Goal: Task Accomplishment & Management: Use online tool/utility

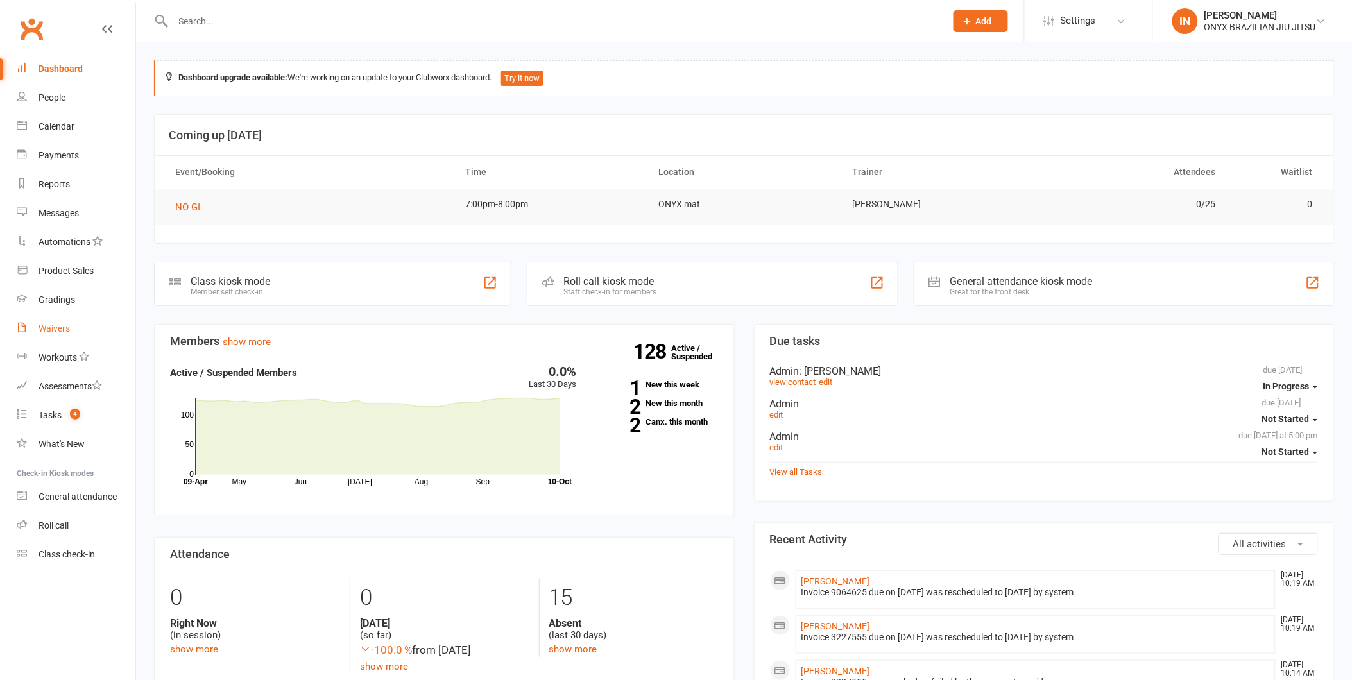
click at [59, 326] on div "Waivers" at bounding box center [54, 328] width 31 height 10
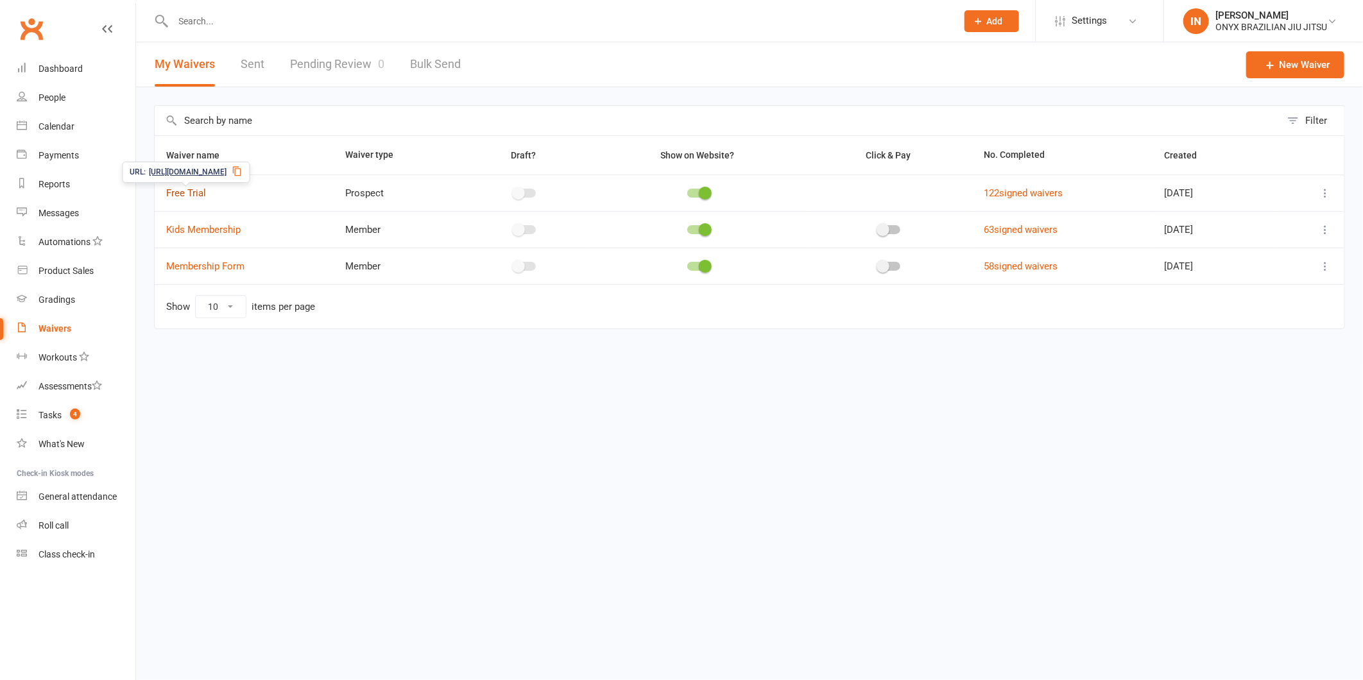
click at [176, 191] on link "Free Trial" at bounding box center [186, 193] width 40 height 12
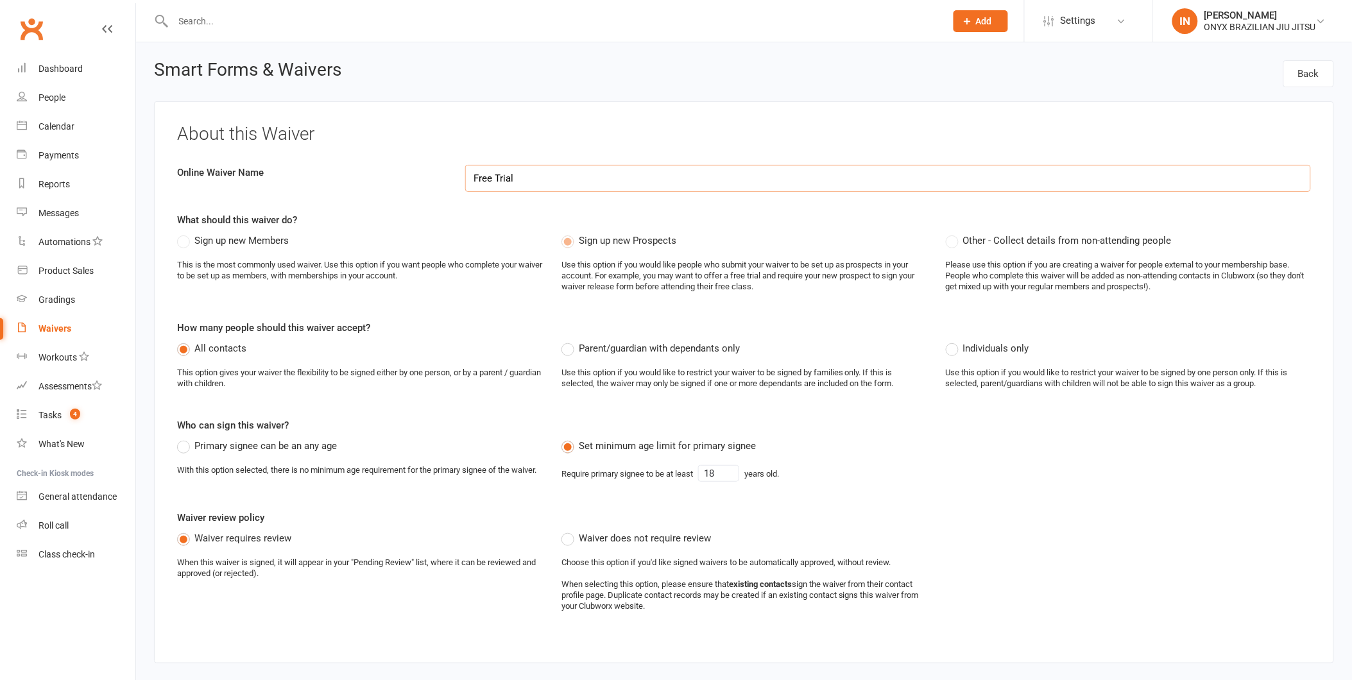
select select "applies_to_all_signees"
click at [55, 331] on div "Waivers" at bounding box center [55, 328] width 33 height 10
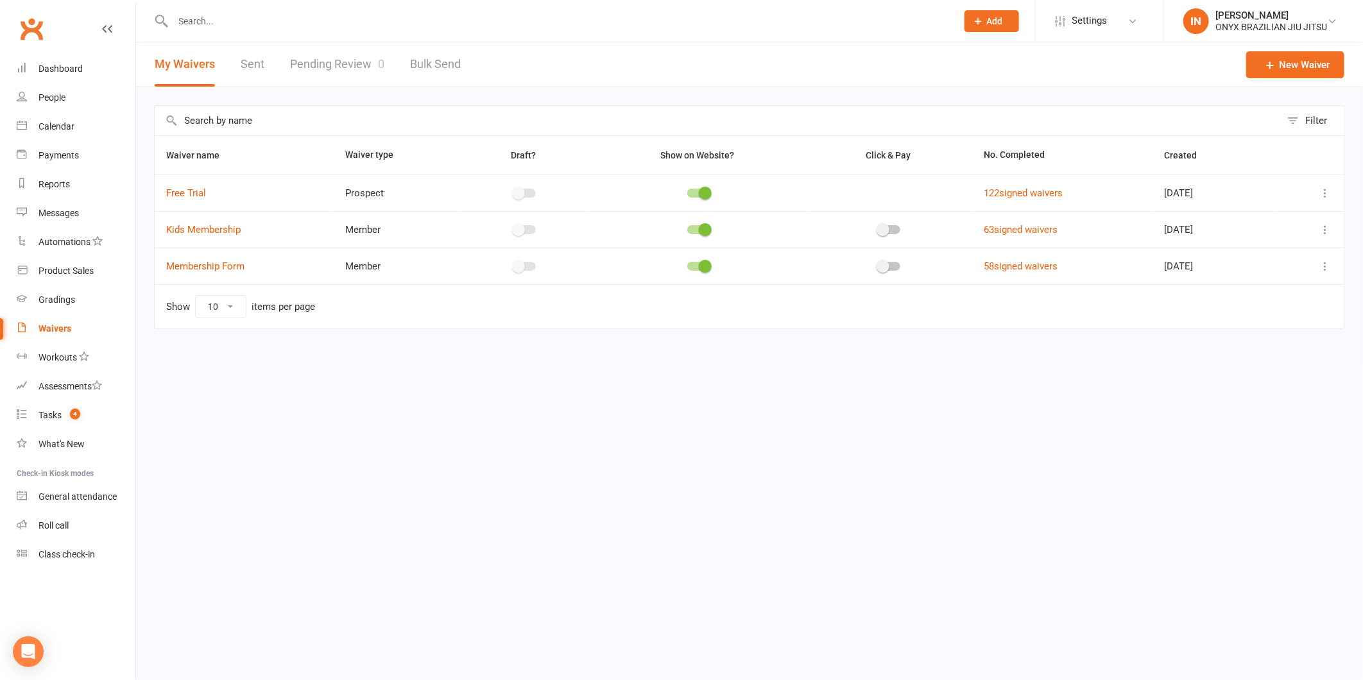
click at [48, 325] on div "Waivers" at bounding box center [55, 328] width 33 height 10
click at [1028, 196] on link "122 signed waivers" at bounding box center [1023, 193] width 79 height 12
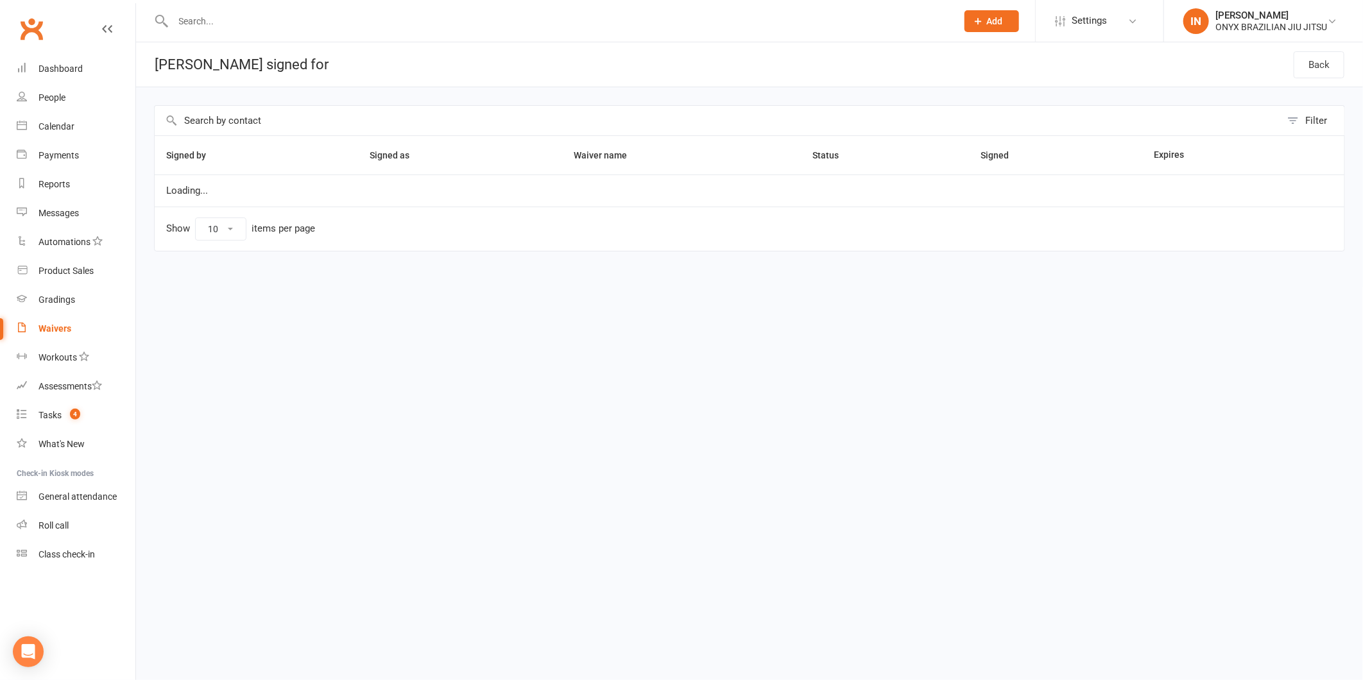
select select "100"
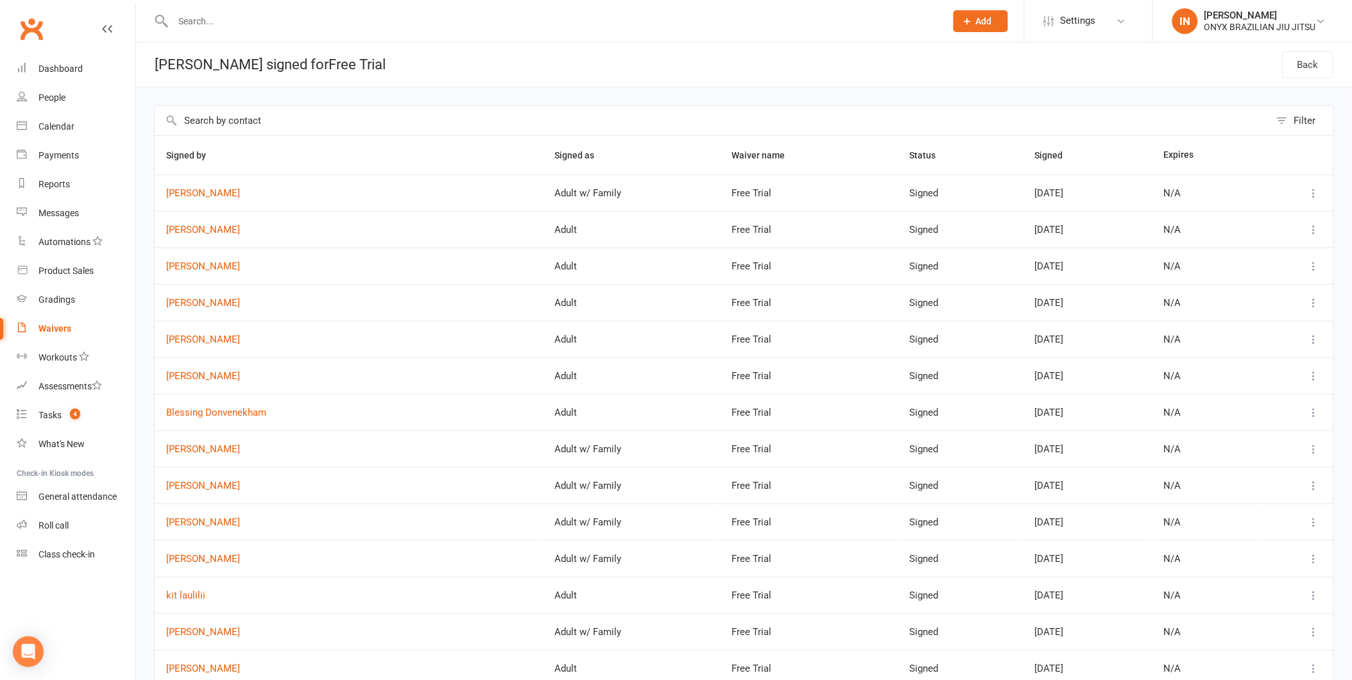
click at [208, 21] on input "text" at bounding box center [553, 21] width 768 height 18
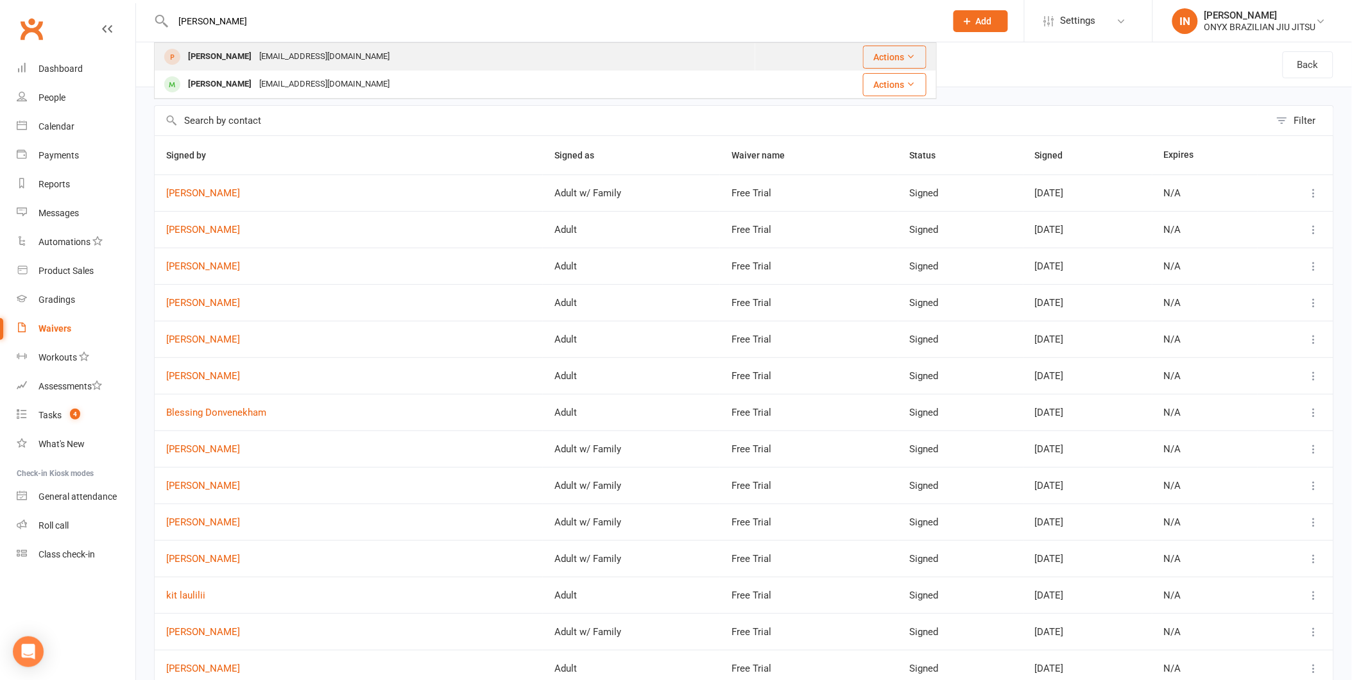
type input "[PERSON_NAME]"
click at [255, 59] on div "[PERSON_NAME]" at bounding box center [219, 56] width 71 height 19
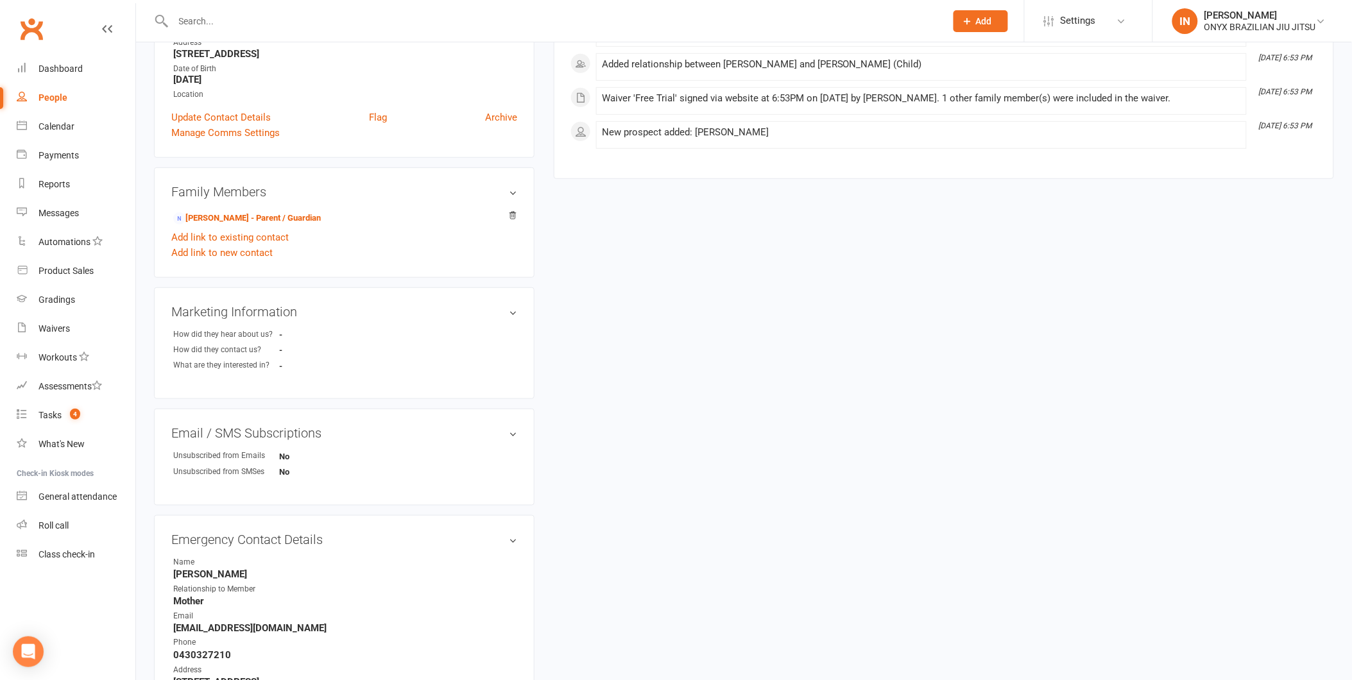
scroll to position [214, 0]
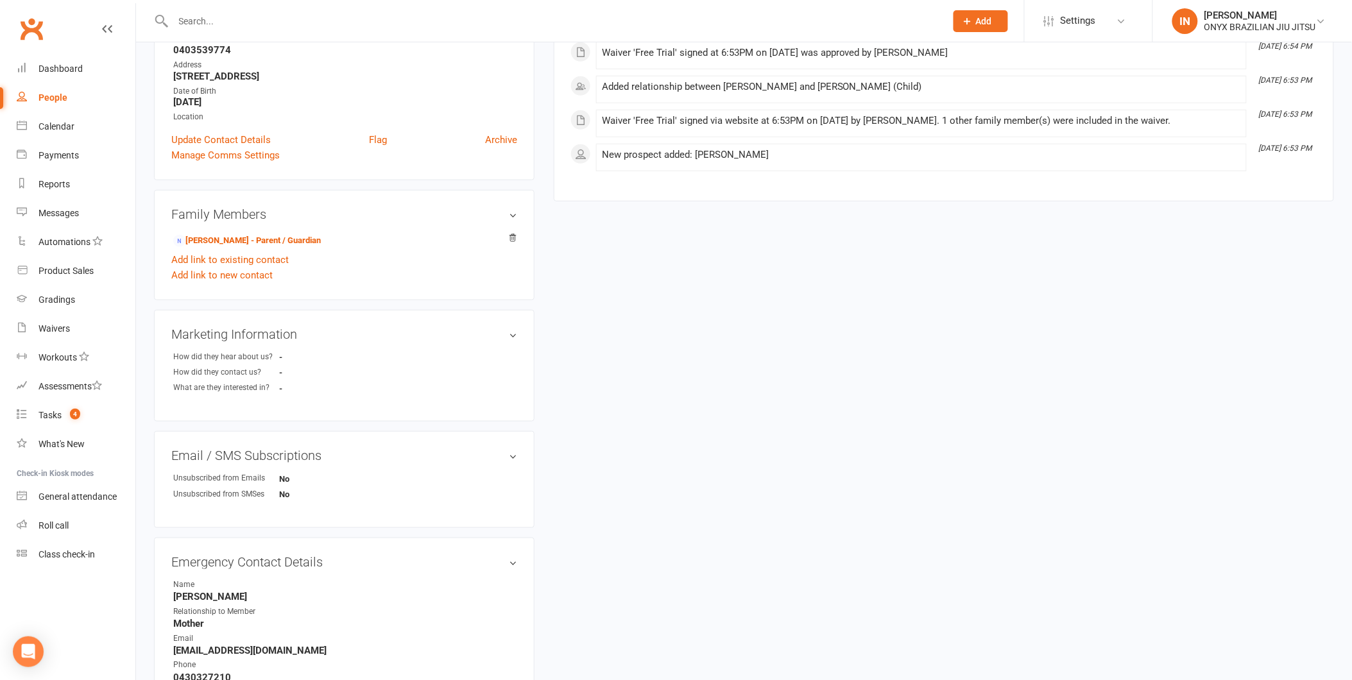
click at [47, 97] on div "People" at bounding box center [53, 97] width 29 height 10
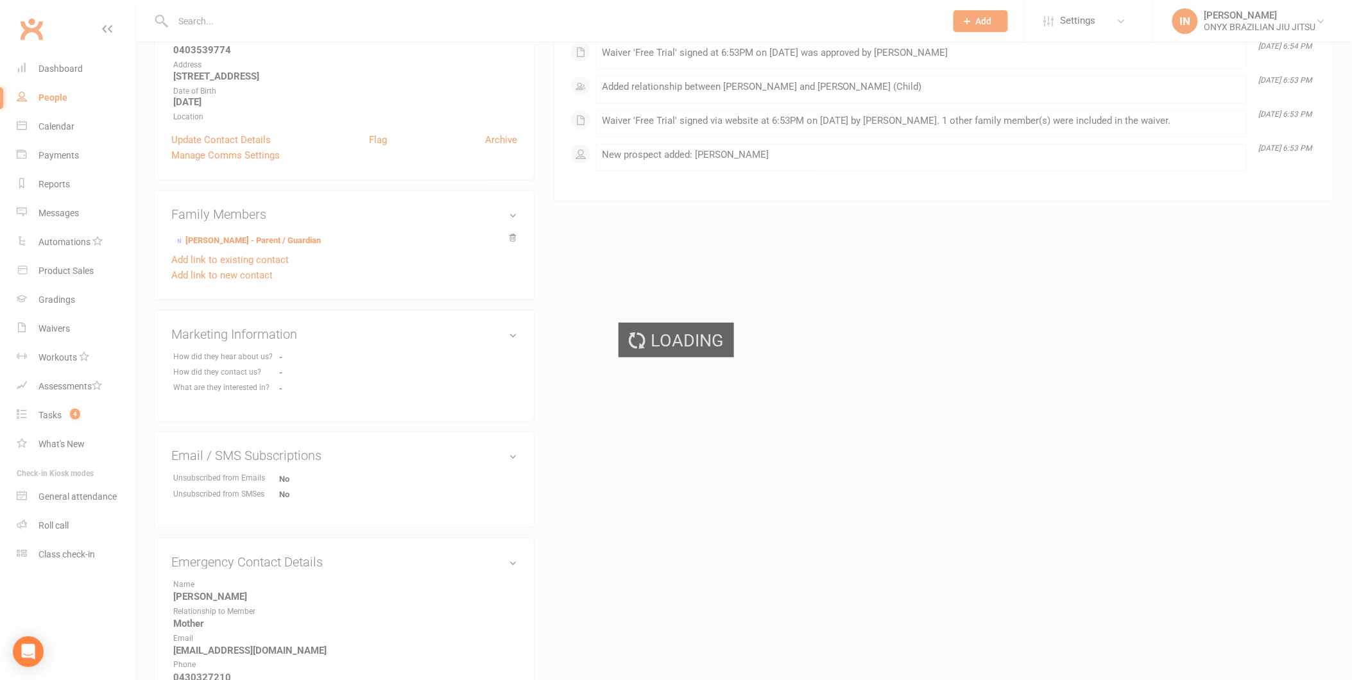
select select "100"
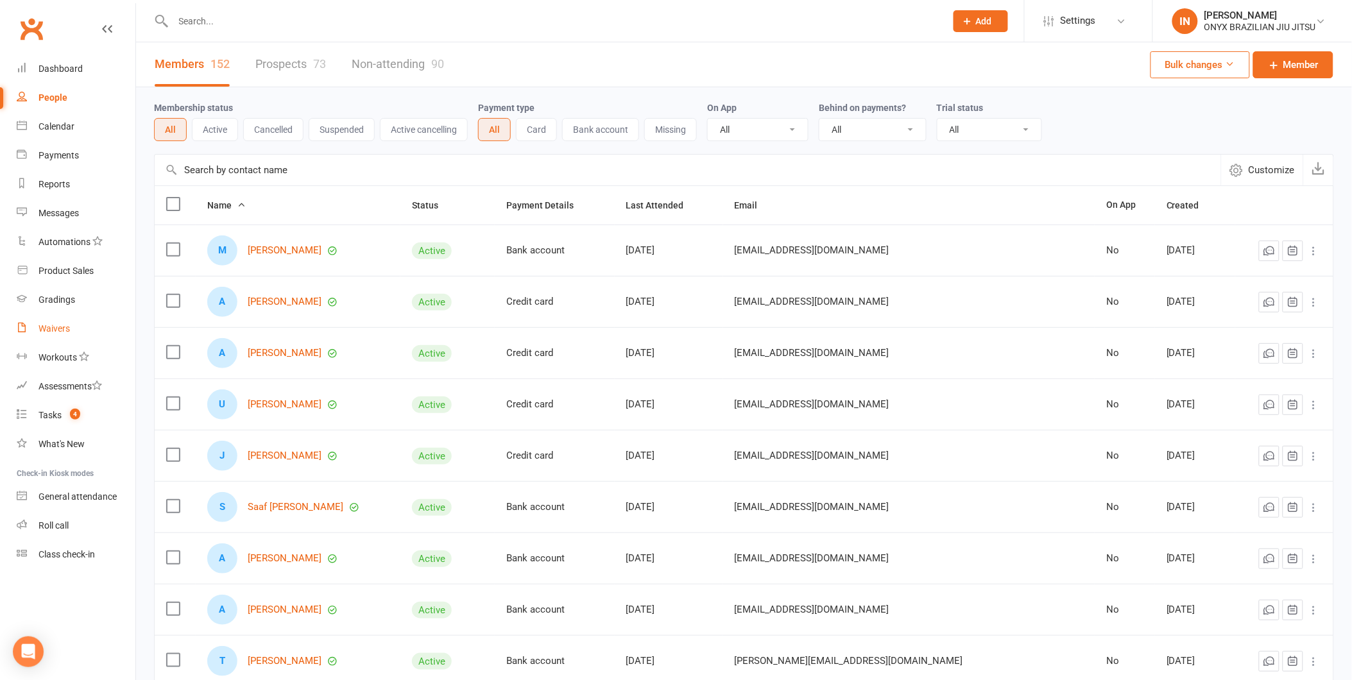
click at [60, 329] on div "Waivers" at bounding box center [54, 328] width 31 height 10
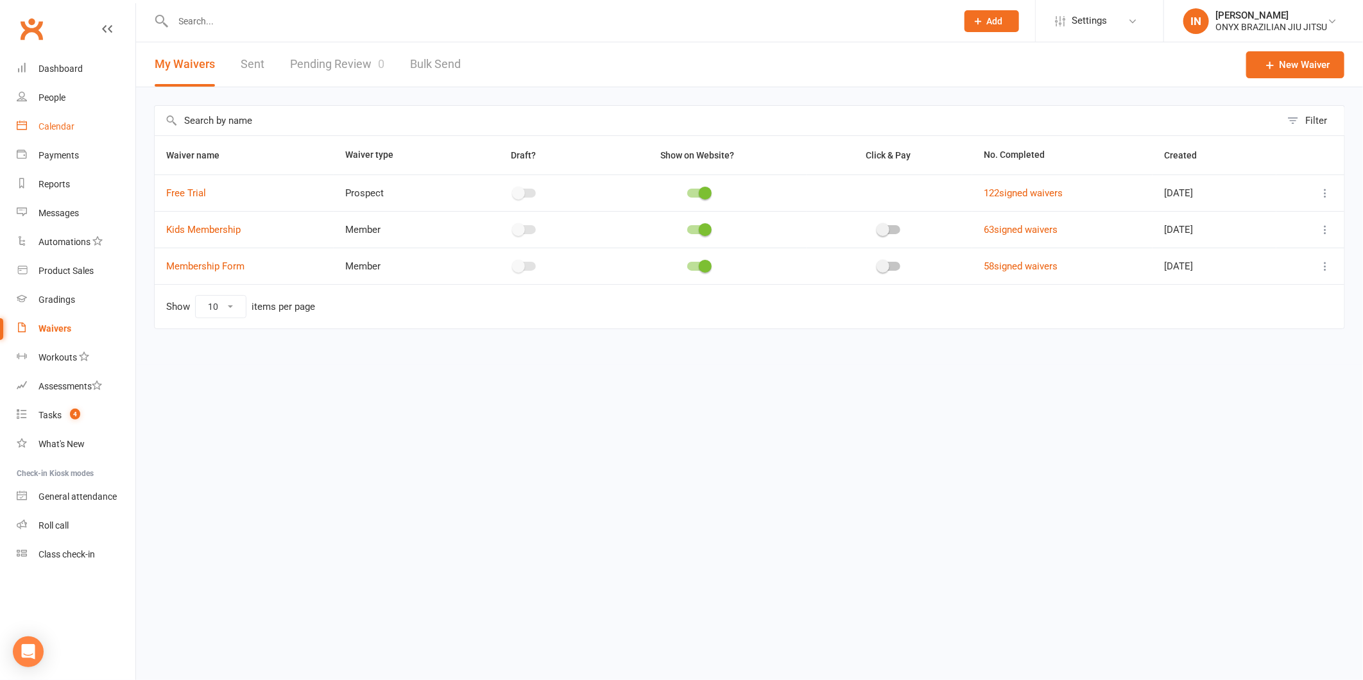
click at [53, 126] on div "Calendar" at bounding box center [57, 126] width 36 height 10
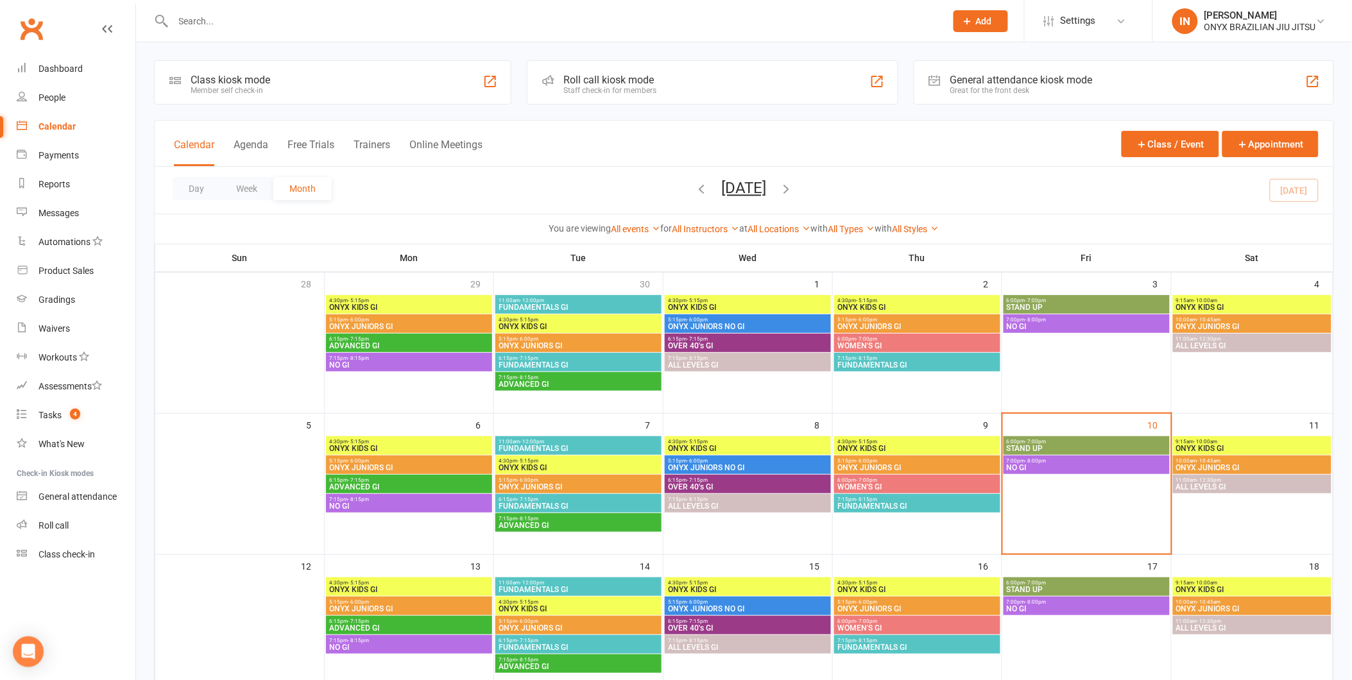
click at [707, 85] on div "Roll call kiosk mode Staff check-in for members" at bounding box center [712, 82] width 371 height 44
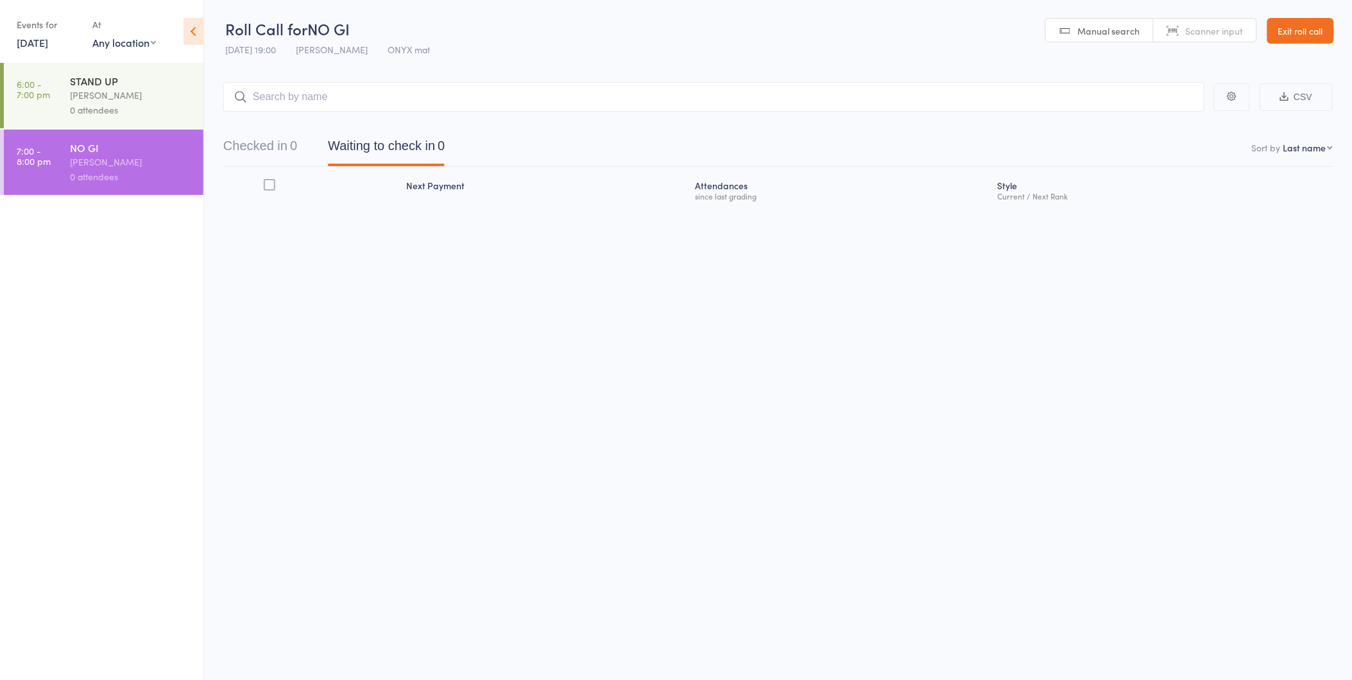
click at [279, 96] on input "search" at bounding box center [713, 97] width 981 height 30
type input "mohama"
click at [304, 125] on div "[PERSON_NAME]" at bounding box center [282, 124] width 96 height 15
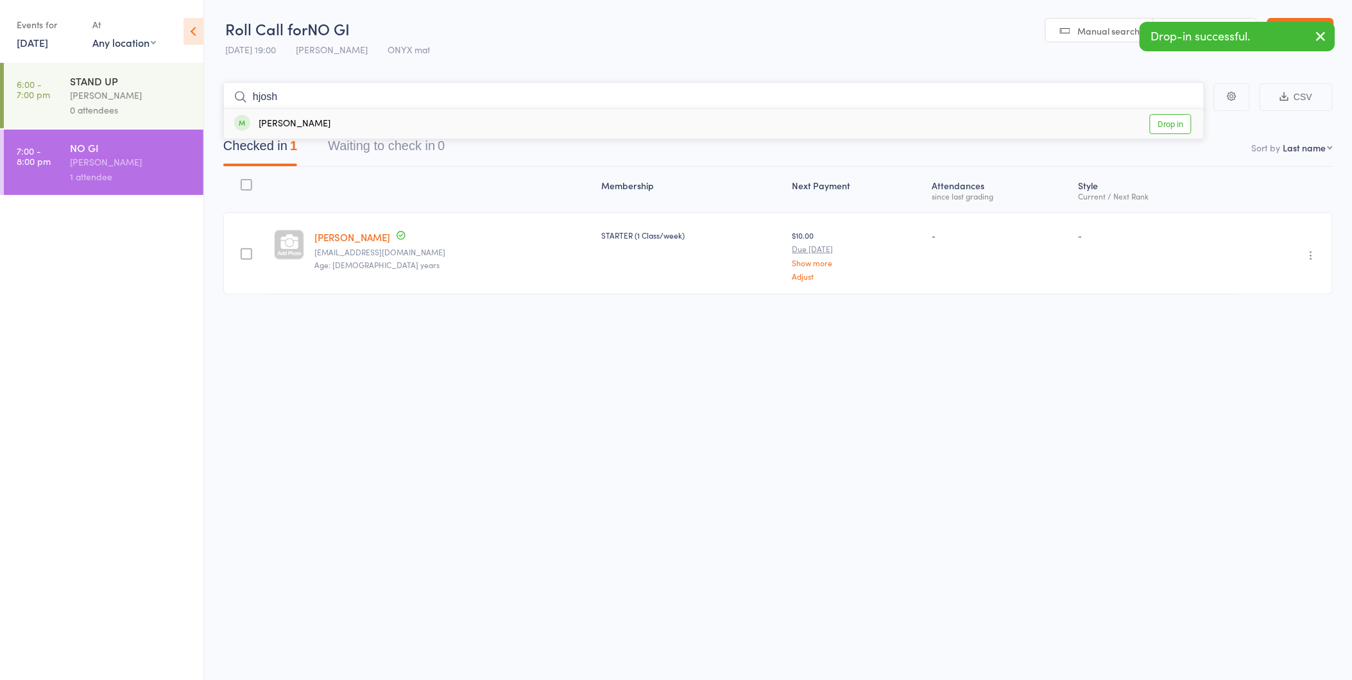
type input "hjosh"
click at [272, 121] on div "[PERSON_NAME]" at bounding box center [282, 124] width 96 height 15
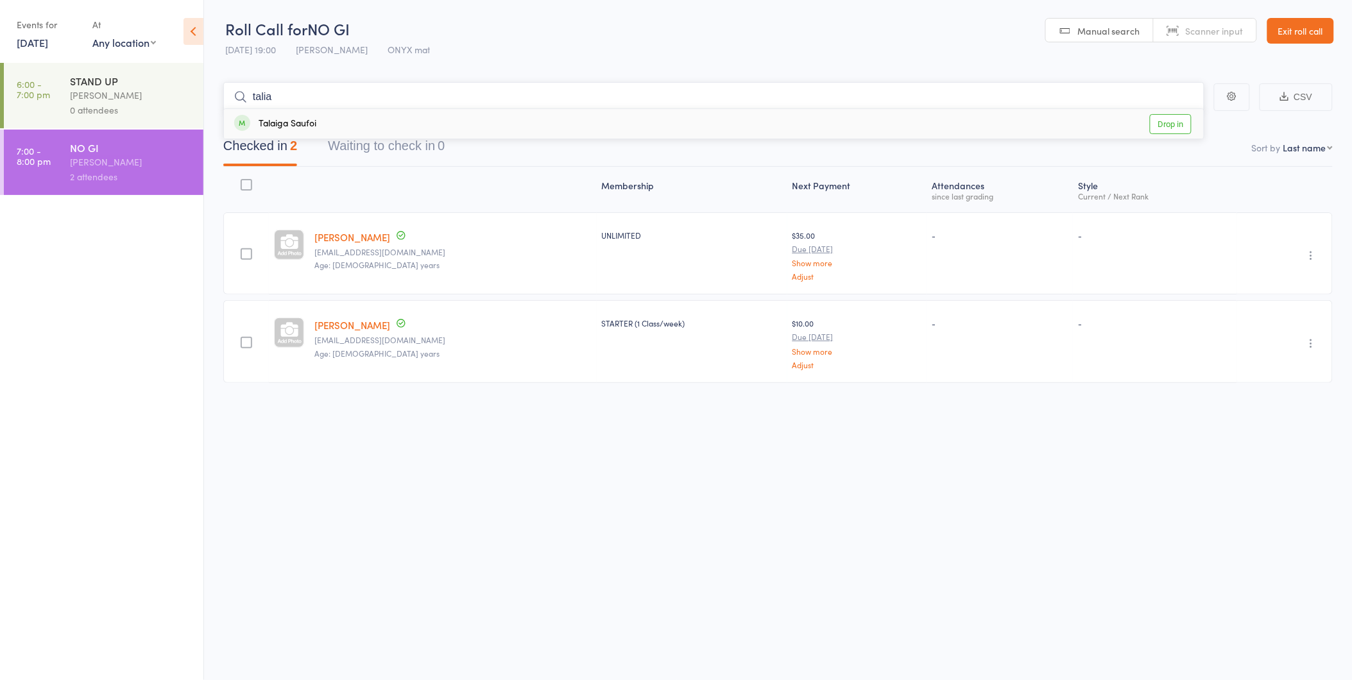
type input "talia"
click at [271, 123] on div "Talaiga Saufoi" at bounding box center [275, 124] width 82 height 15
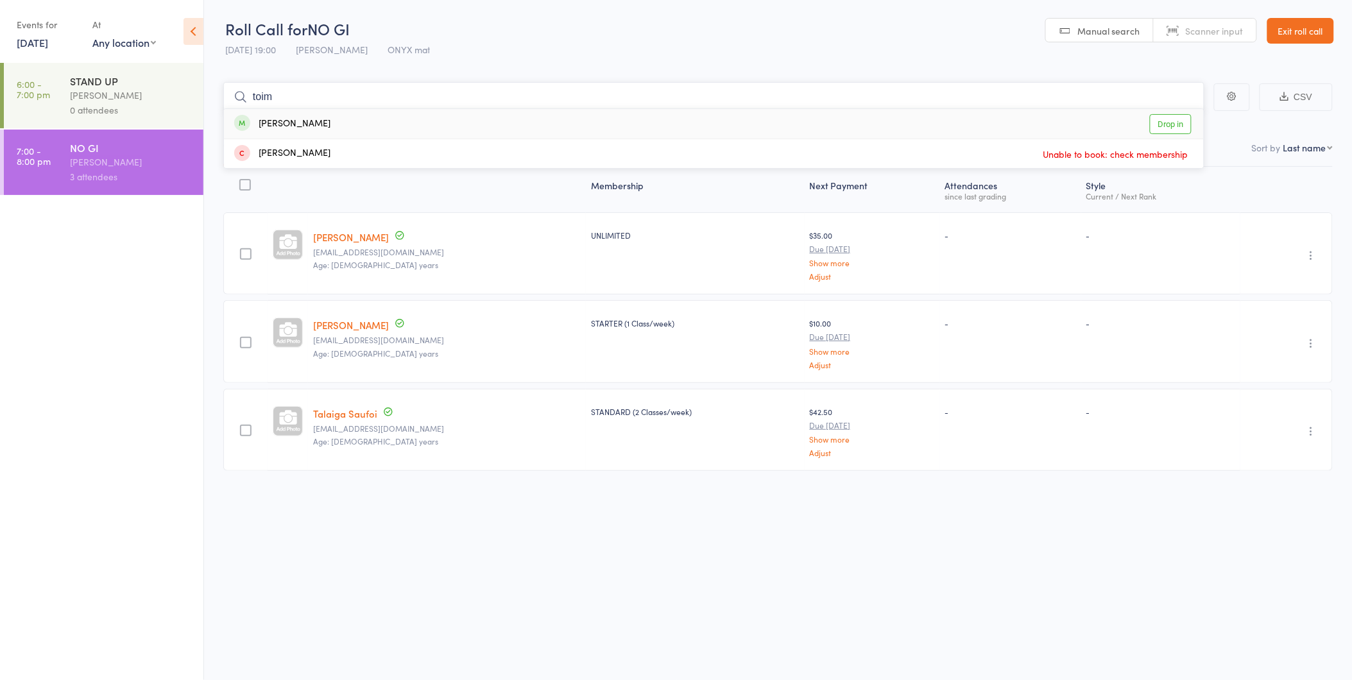
type input "toim"
click at [282, 131] on div "[PERSON_NAME]" at bounding box center [282, 124] width 96 height 15
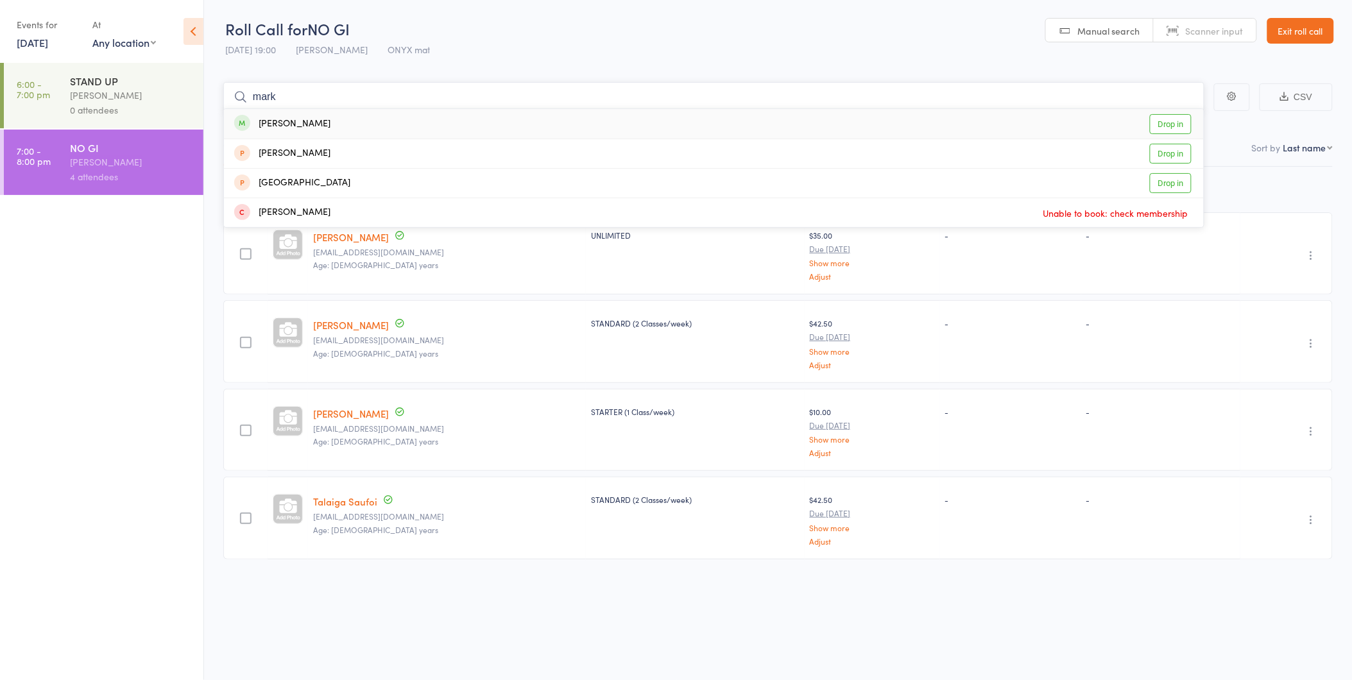
type input "mark"
click at [286, 126] on div "[PERSON_NAME]" at bounding box center [282, 124] width 96 height 15
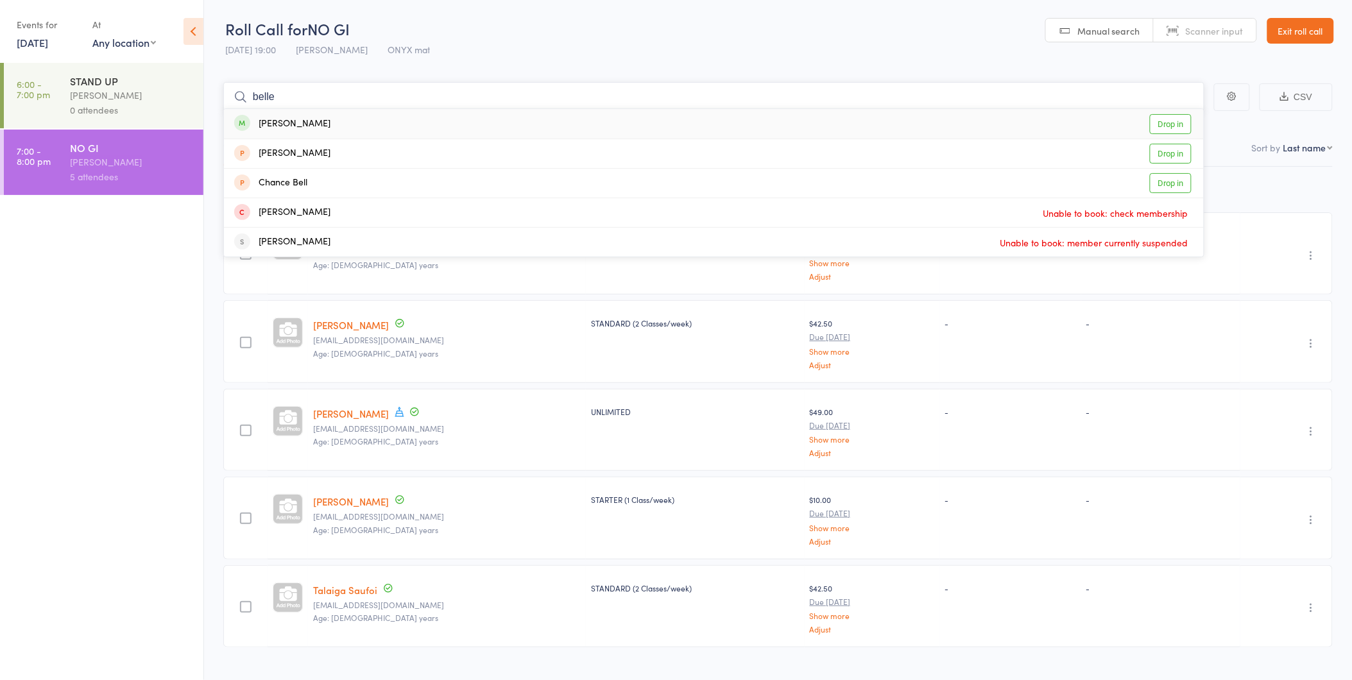
type input "belle"
click at [289, 126] on div "[PERSON_NAME]" at bounding box center [282, 124] width 96 height 15
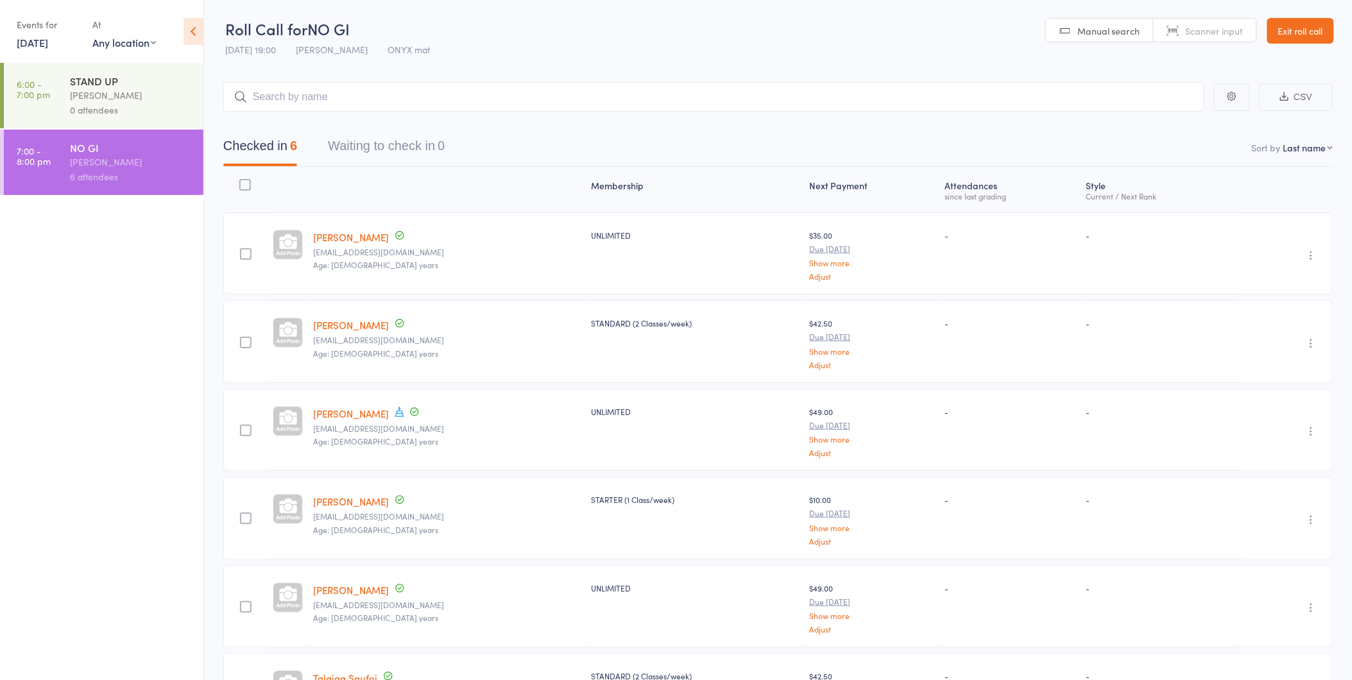
click at [1294, 28] on link "Exit roll call" at bounding box center [1301, 31] width 67 height 26
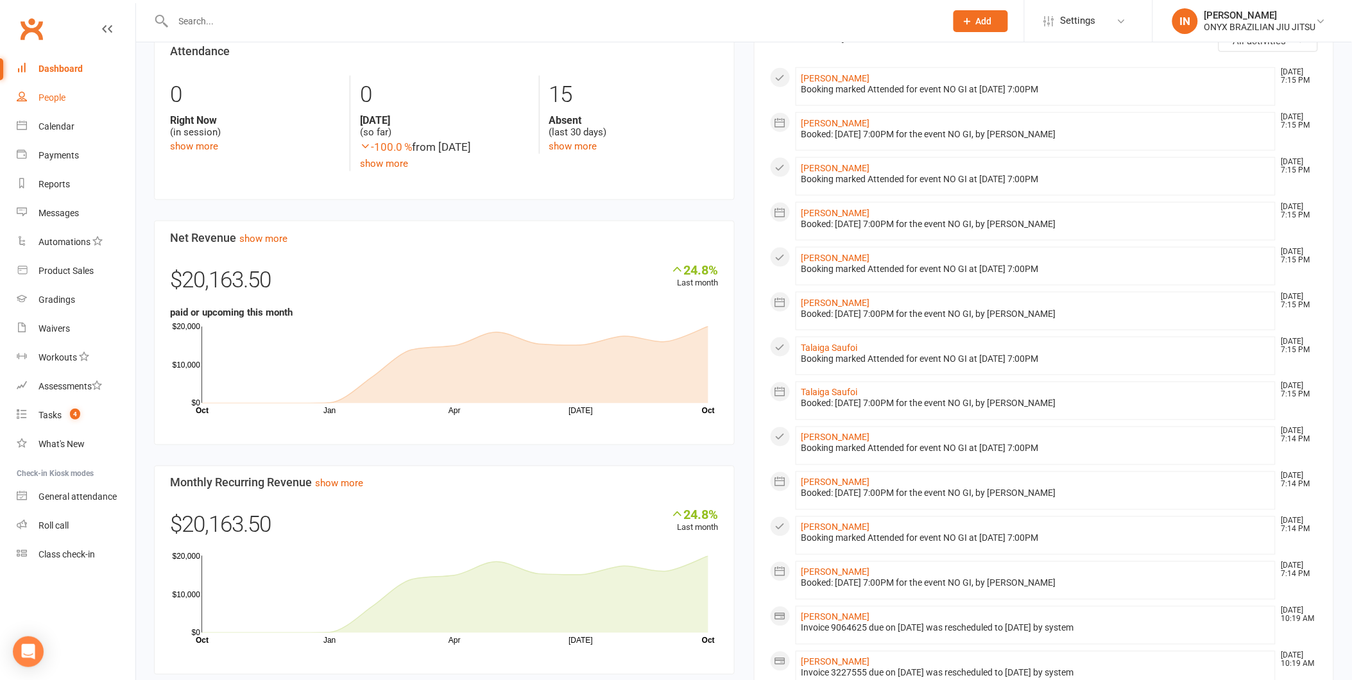
scroll to position [499, 0]
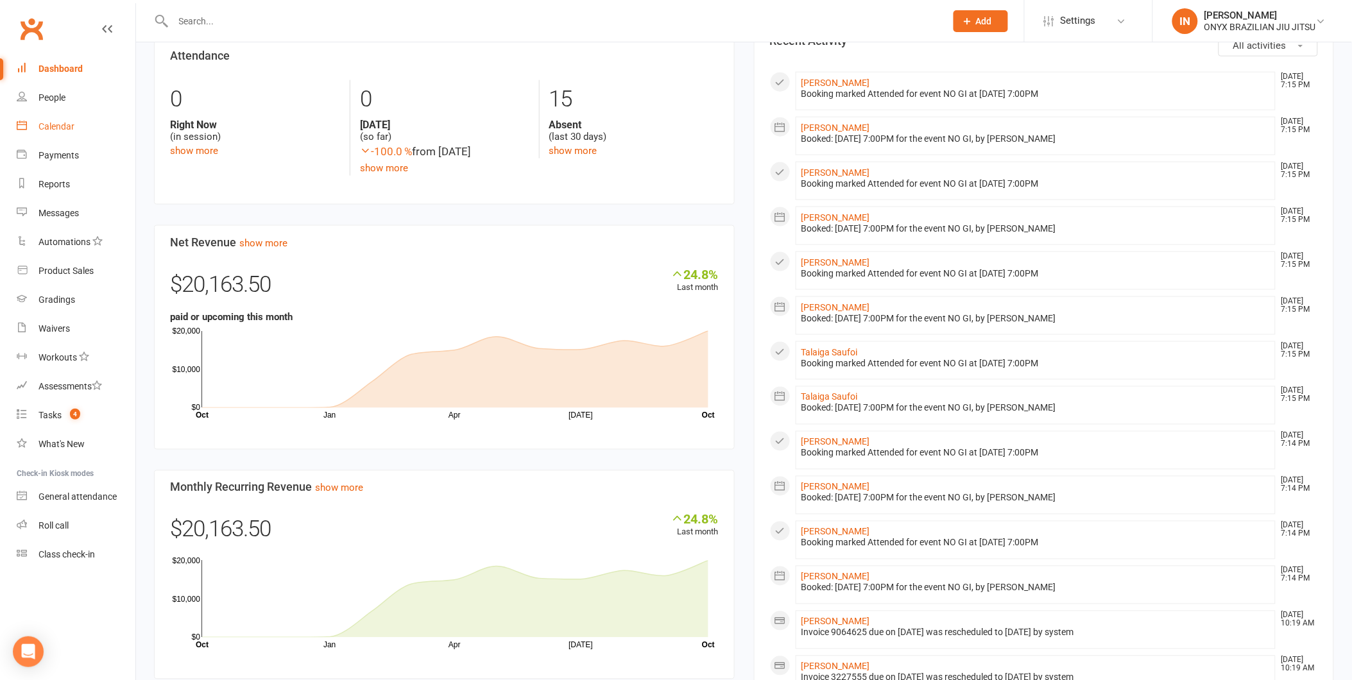
click at [48, 128] on div "Calendar" at bounding box center [57, 126] width 36 height 10
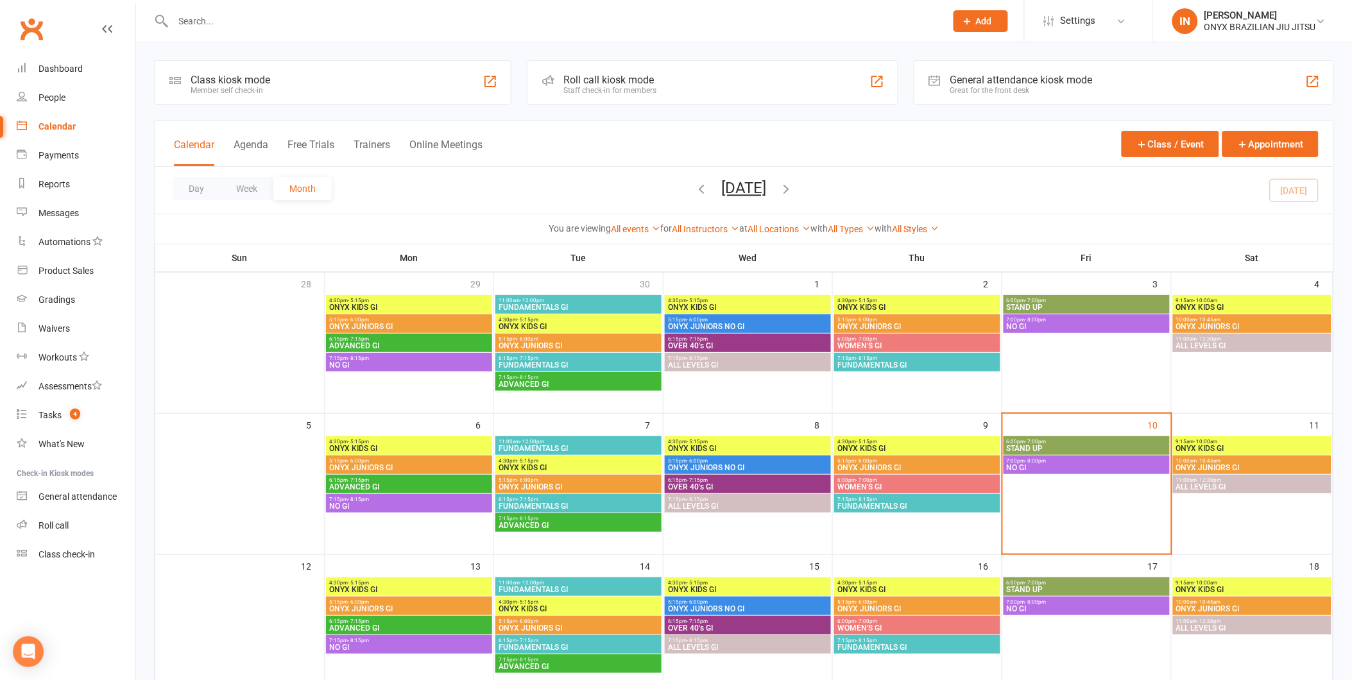
click at [55, 121] on div "Calendar" at bounding box center [57, 126] width 37 height 10
click at [60, 326] on div "Waivers" at bounding box center [54, 328] width 31 height 10
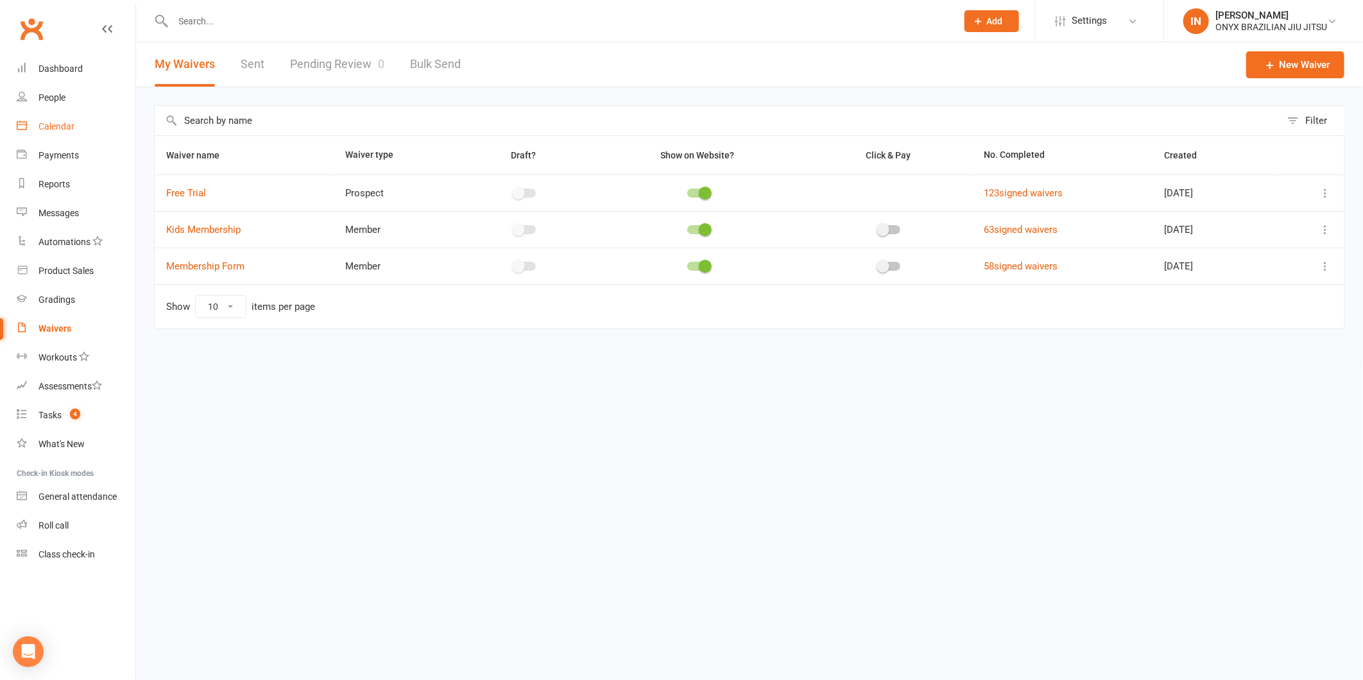
click at [64, 128] on div "Calendar" at bounding box center [57, 126] width 36 height 10
